Goal: Information Seeking & Learning: Learn about a topic

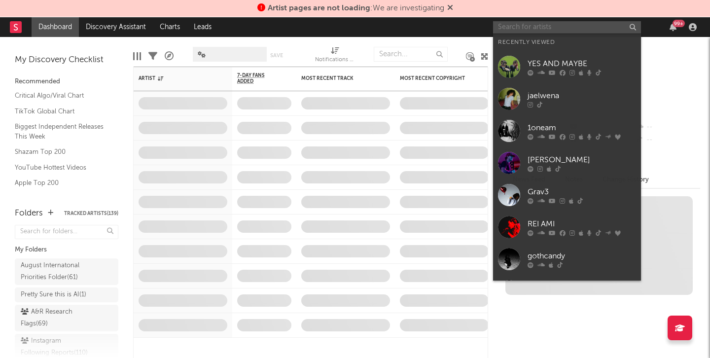
click at [560, 29] on input "text" at bounding box center [567, 27] width 148 height 12
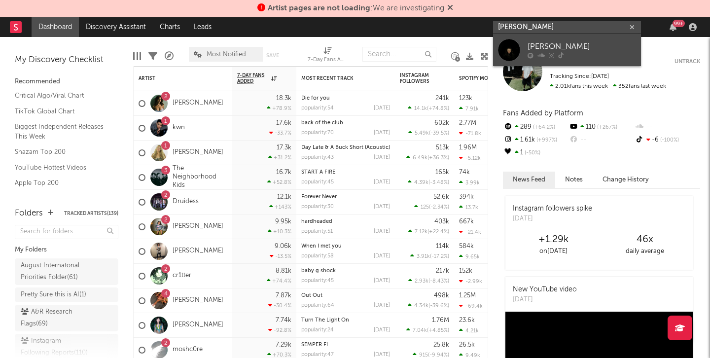
type input "[PERSON_NAME]"
click at [555, 46] on div "[PERSON_NAME]" at bounding box center [581, 47] width 108 height 12
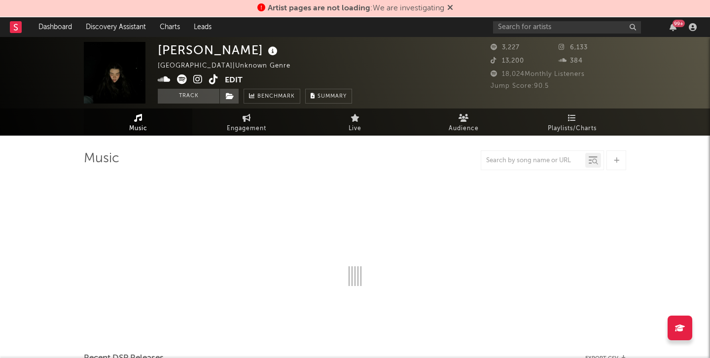
select select "1w"
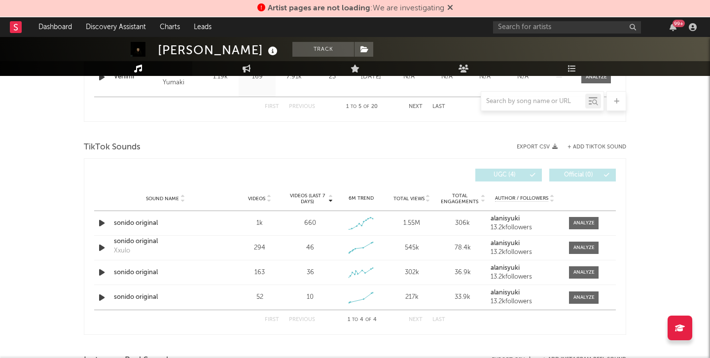
scroll to position [647, 0]
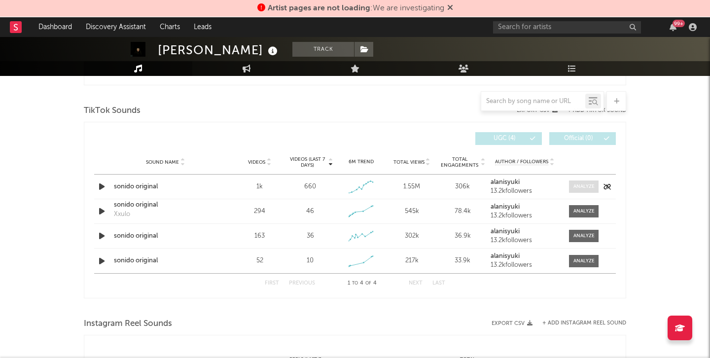
click at [582, 180] on span at bounding box center [584, 186] width 30 height 12
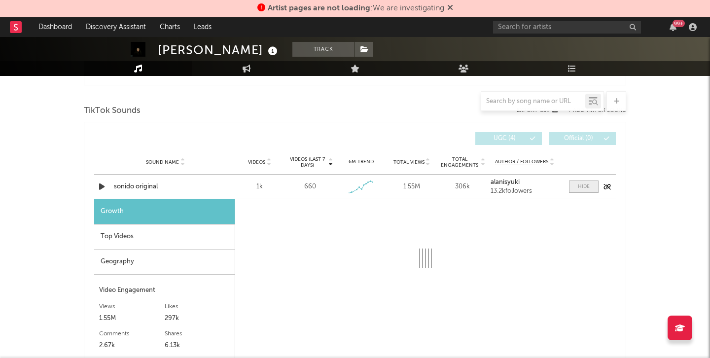
select select "1w"
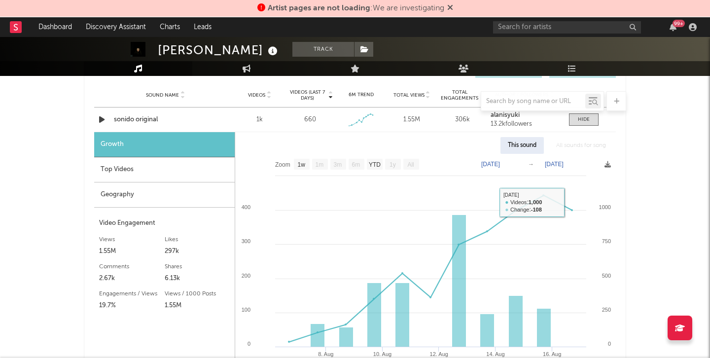
scroll to position [642, 0]
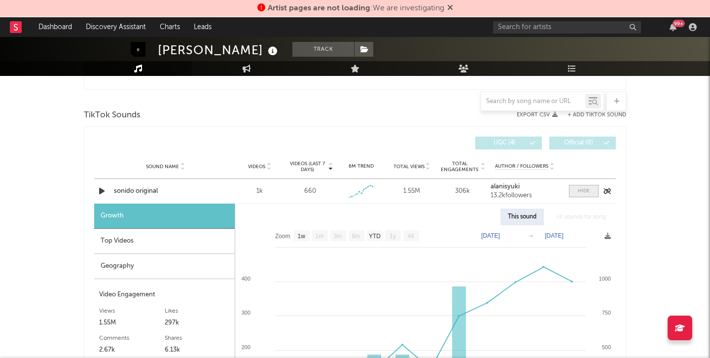
click at [583, 191] on div at bounding box center [584, 190] width 12 height 7
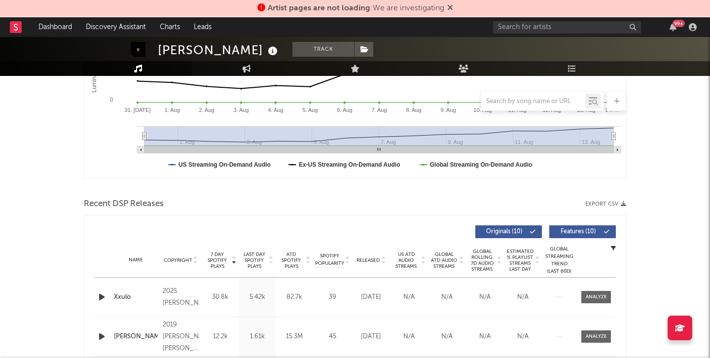
scroll to position [0, 0]
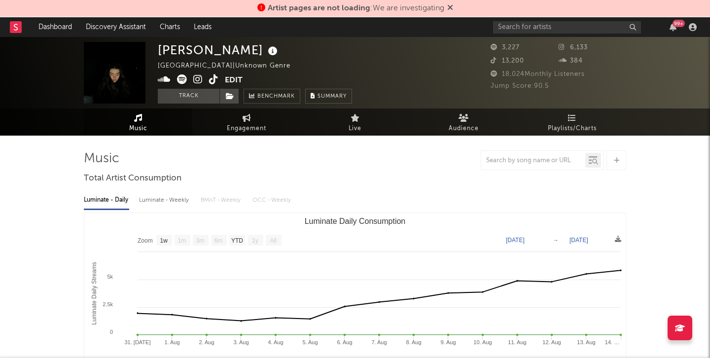
click at [174, 51] on div "[PERSON_NAME]" at bounding box center [219, 50] width 122 height 16
click at [110, 85] on img at bounding box center [115, 73] width 62 height 62
click at [69, 28] on link "Dashboard" at bounding box center [55, 27] width 47 height 20
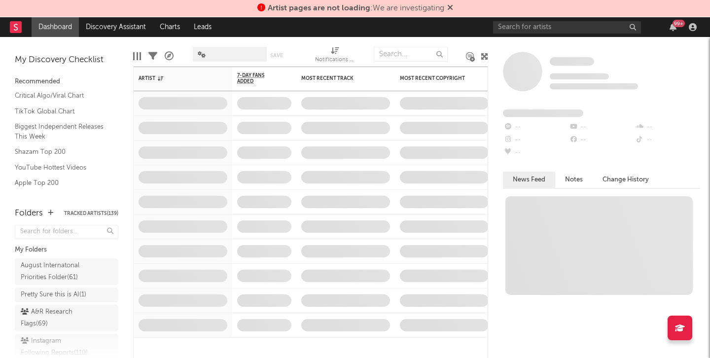
click at [447, 6] on span "Artist pages are not loading : We are investigating" at bounding box center [355, 8] width 196 height 12
click at [454, 7] on div "Artist pages are not loading : We are investigating" at bounding box center [355, 8] width 710 height 17
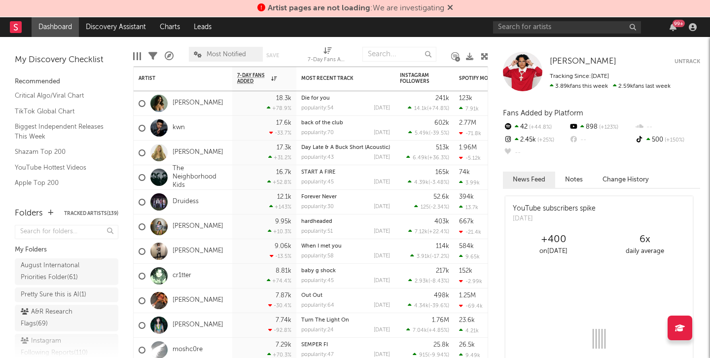
click at [450, 7] on icon at bounding box center [450, 7] width 6 height 8
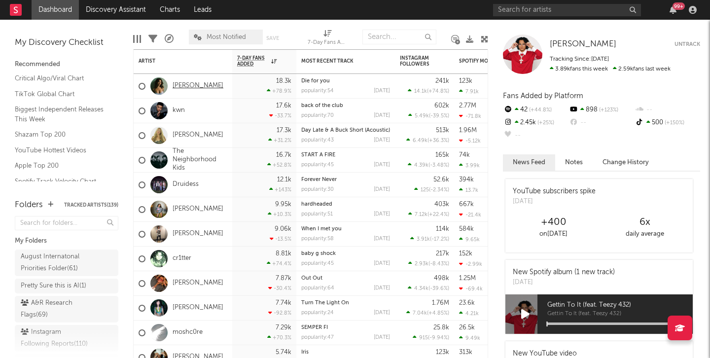
click at [198, 83] on link "[PERSON_NAME]" at bounding box center [197, 86] width 51 height 8
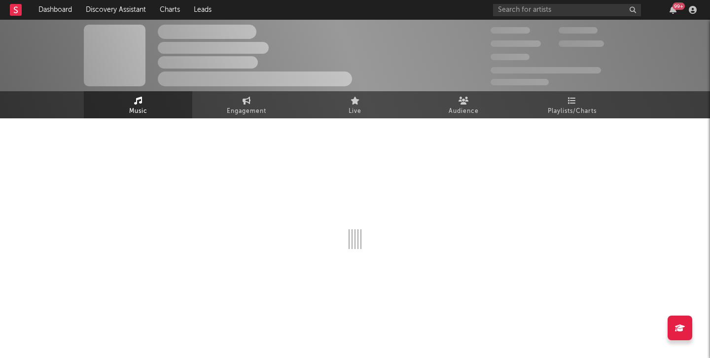
select select "1w"
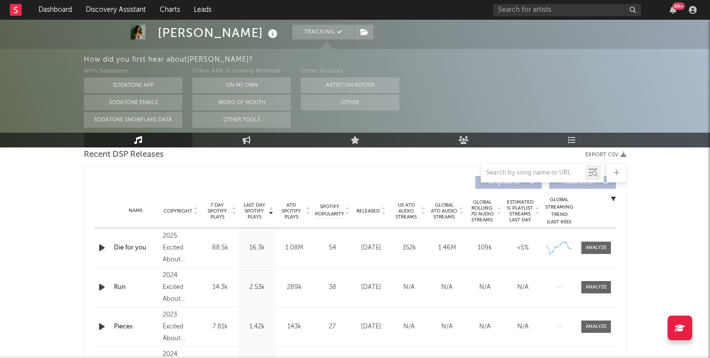
scroll to position [358, 0]
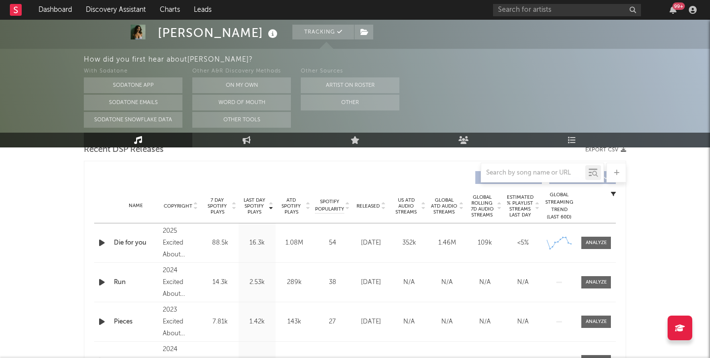
click at [107, 236] on div "Name Die for you Copyright 2025 Excited About Music Label Excited About Music A…" at bounding box center [354, 242] width 521 height 39
click at [100, 243] on icon "button" at bounding box center [102, 243] width 10 height 12
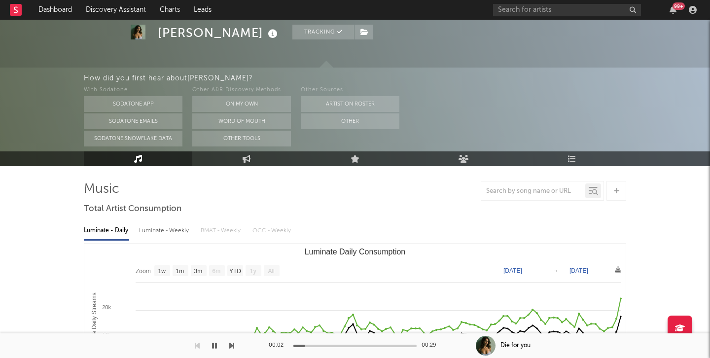
scroll to position [0, 0]
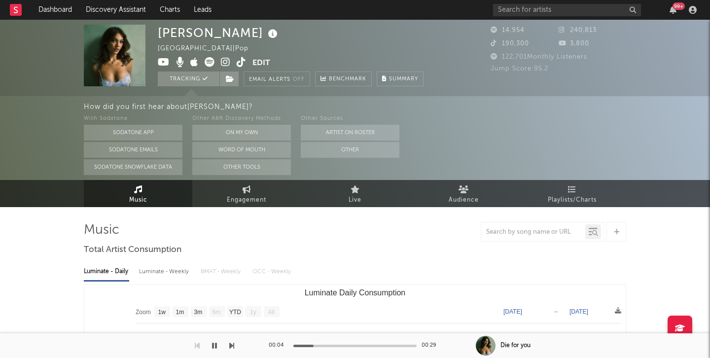
click at [226, 64] on icon at bounding box center [225, 62] width 9 height 10
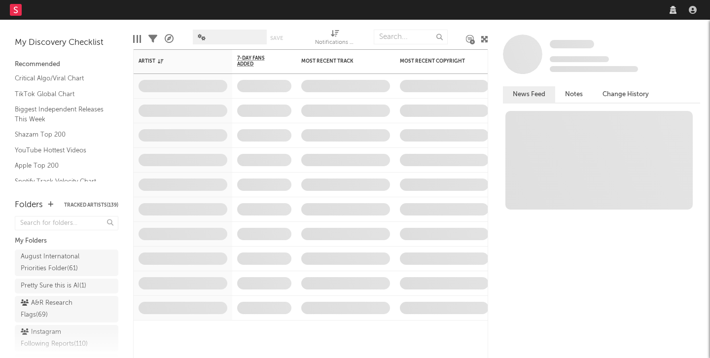
click at [587, 11] on nav "Dashboard Discovery Assistant Charts Leads" at bounding box center [355, 10] width 710 height 20
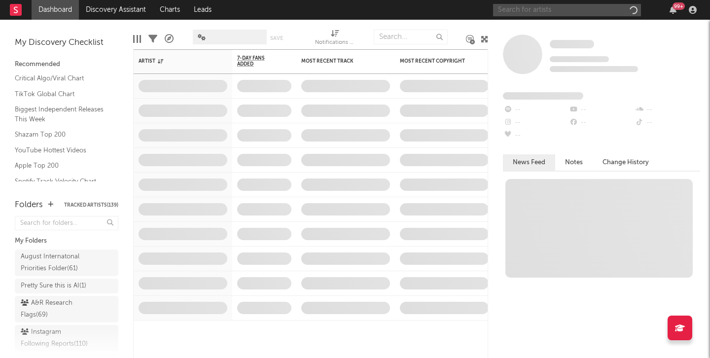
click at [579, 8] on input "text" at bounding box center [567, 10] width 148 height 12
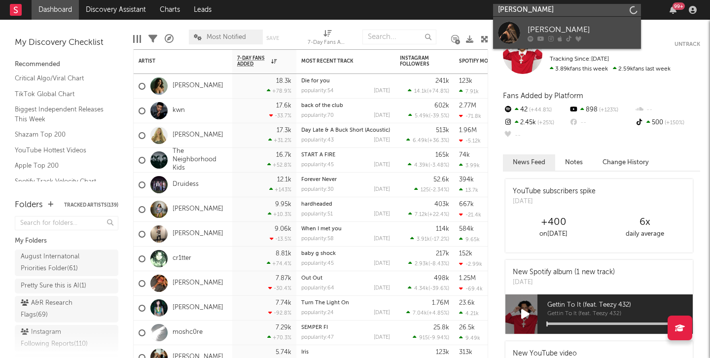
type input "romy mars"
click at [564, 25] on div "Romy Mars" at bounding box center [581, 30] width 108 height 12
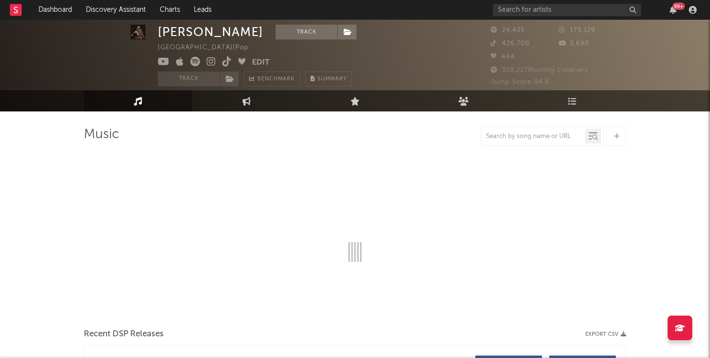
scroll to position [16, 0]
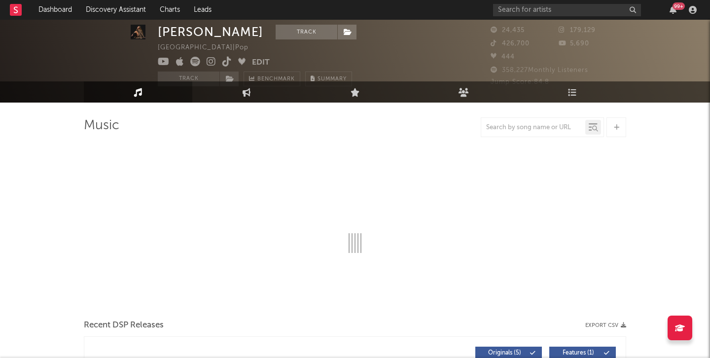
select select "6m"
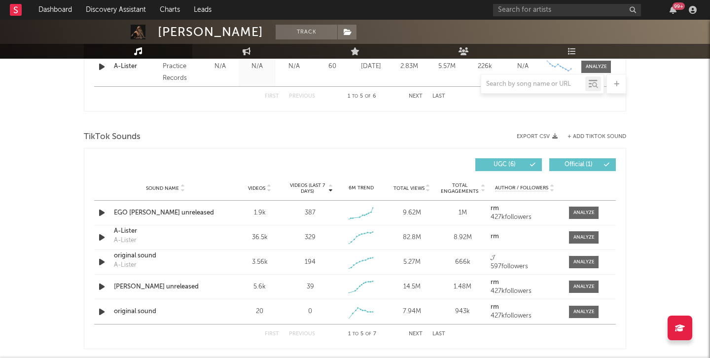
scroll to position [603, 0]
click at [101, 210] on icon "button" at bounding box center [102, 213] width 10 height 12
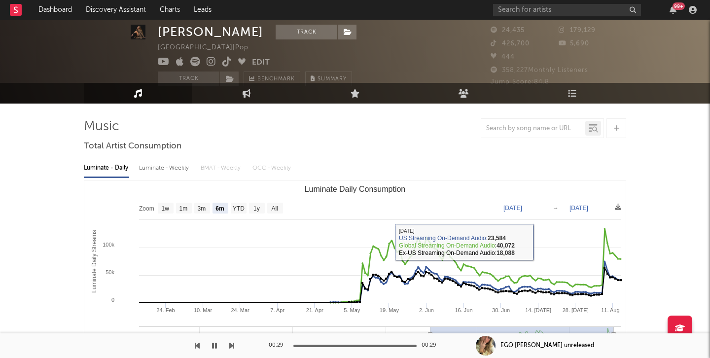
scroll to position [0, 0]
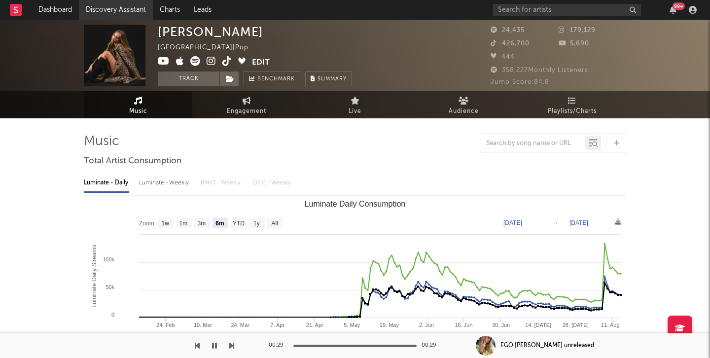
click at [82, 9] on link "Discovery Assistant" at bounding box center [116, 10] width 74 height 20
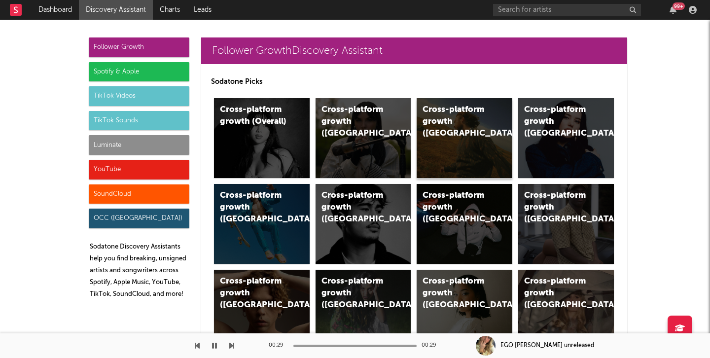
click at [468, 150] on div "Cross-platform growth (US)" at bounding box center [464, 138] width 96 height 80
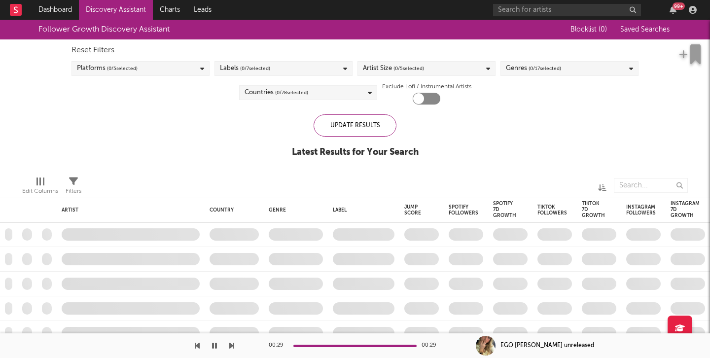
checkbox input "true"
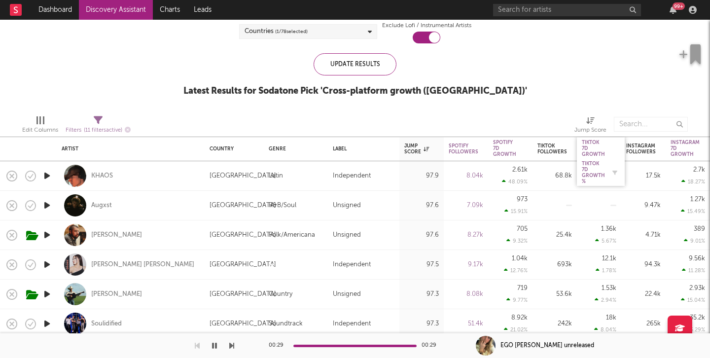
click at [595, 174] on div "Tiktok 7D Growth %" at bounding box center [593, 173] width 23 height 24
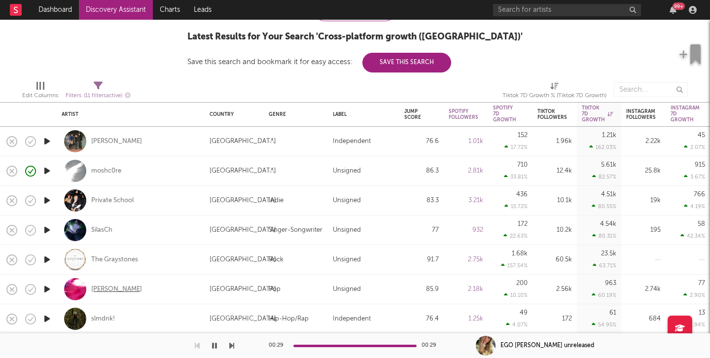
click at [114, 288] on div "Chase Djuan" at bounding box center [116, 289] width 51 height 9
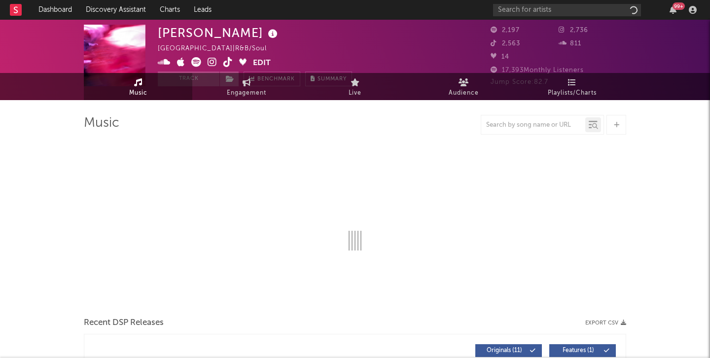
select select "1w"
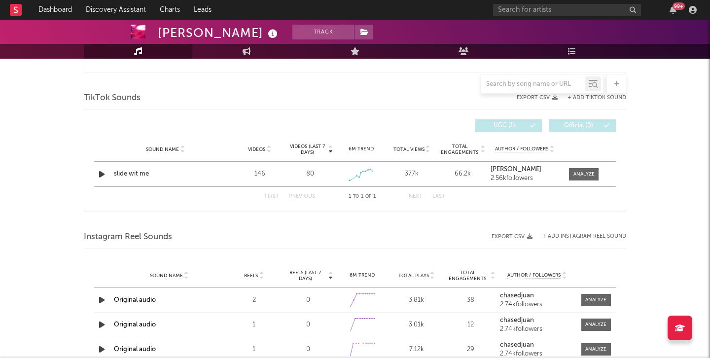
scroll to position [589, 0]
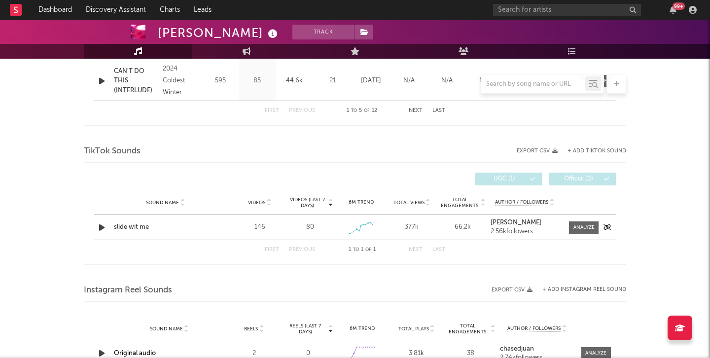
click at [123, 221] on div "Sound Name slide wit me Videos 146 Videos (last 7 days) 80 Weekly Growth % 6M T…" at bounding box center [354, 227] width 521 height 25
click at [138, 234] on div "Sound Name slide wit me Videos 146 Videos (last 7 days) 80 Weekly Growth % 6M T…" at bounding box center [354, 227] width 521 height 25
click at [138, 227] on div "slide wit me" at bounding box center [165, 227] width 103 height 10
